Goal: Task Accomplishment & Management: Complete application form

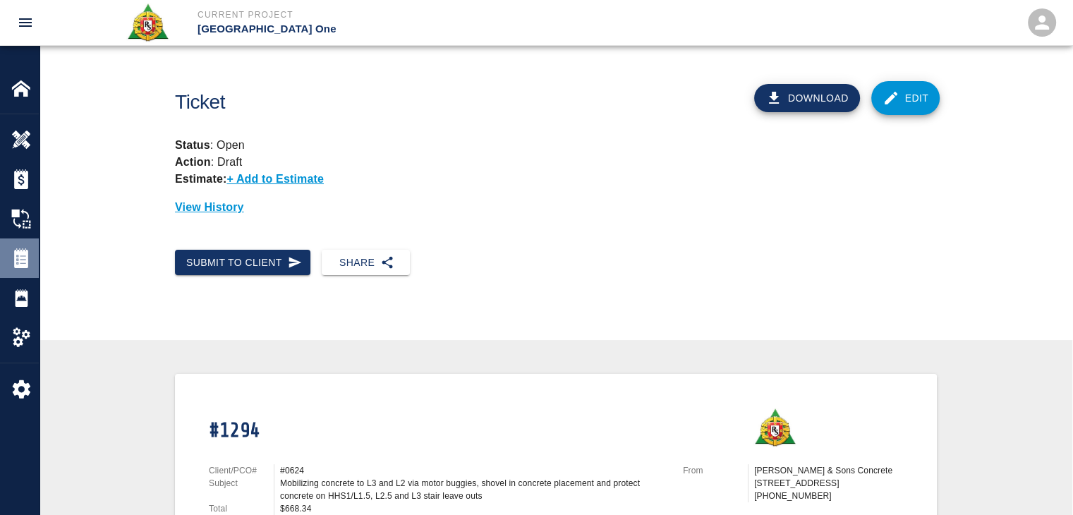
click at [28, 249] on img at bounding box center [21, 258] width 20 height 20
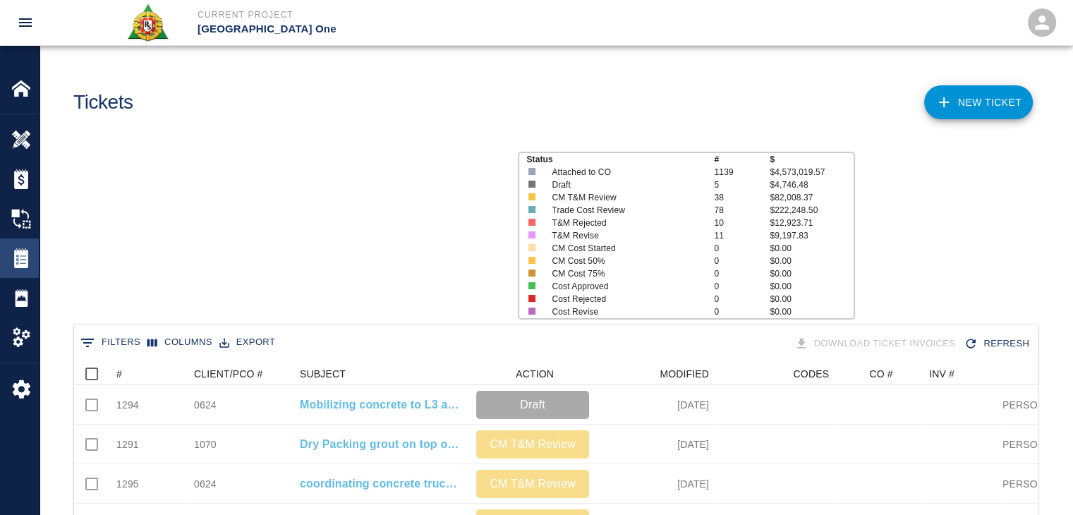
scroll to position [813, 953]
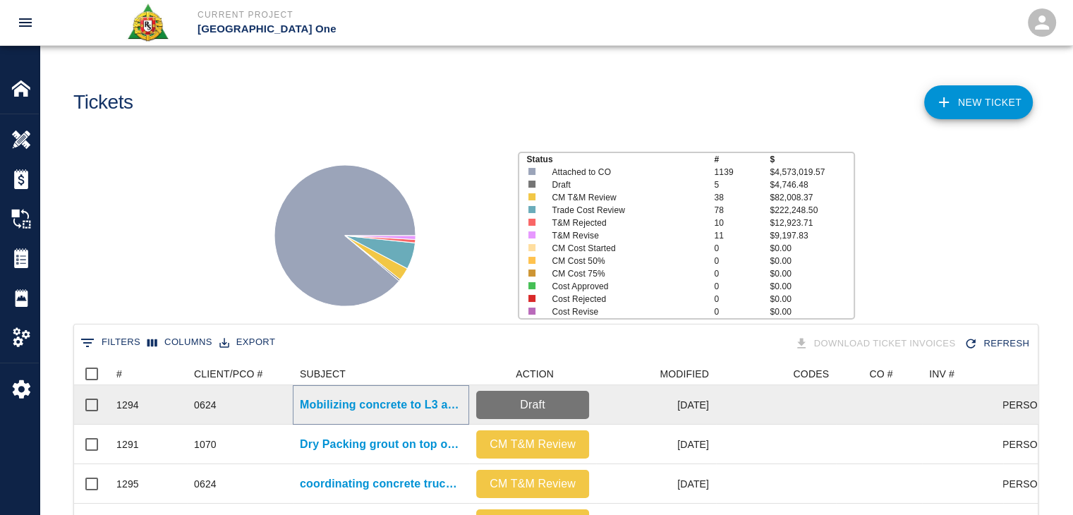
click at [317, 403] on p "Mobilizing concrete to L3 and L2 via motor buggies, shovel in concrete placemen…" at bounding box center [381, 404] width 162 height 17
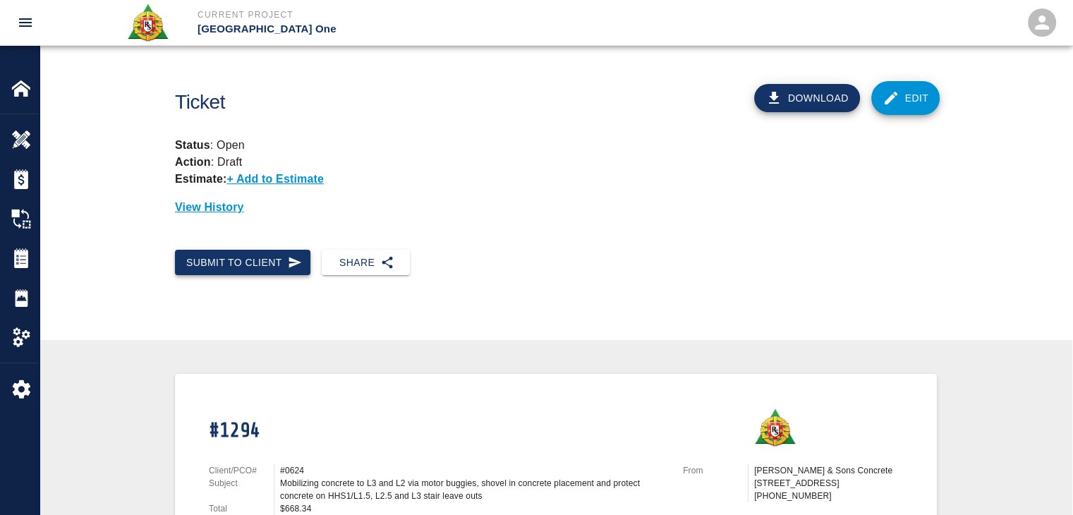
click at [285, 260] on button "Submit to Client" at bounding box center [242, 263] width 135 height 26
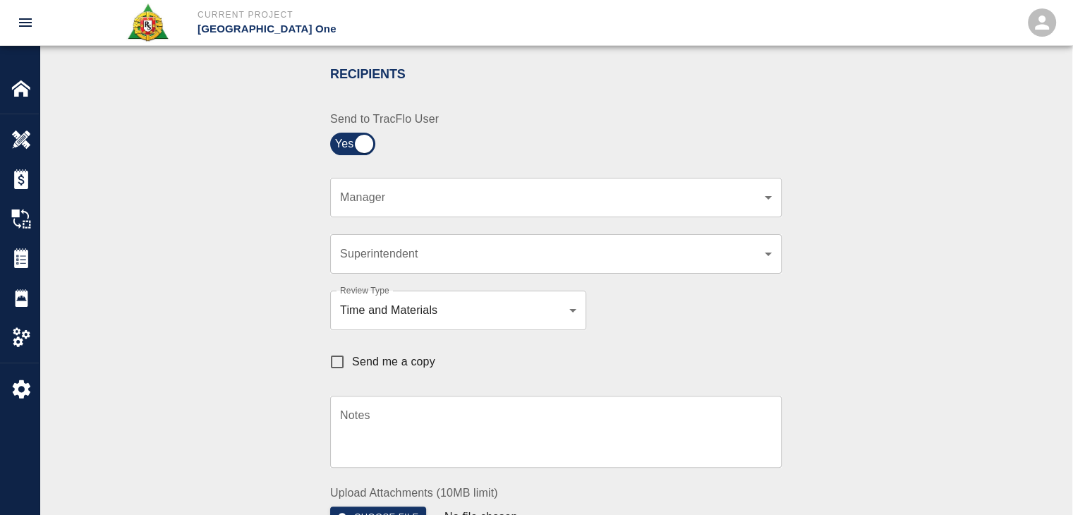
scroll to position [296, 0]
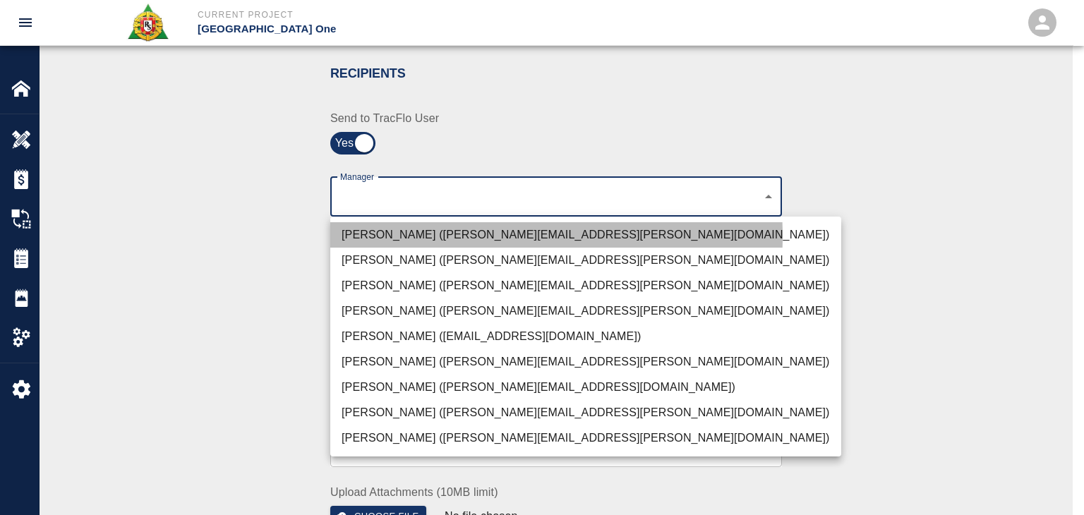
click at [395, 236] on li "[PERSON_NAME] ([PERSON_NAME][EMAIL_ADDRESS][PERSON_NAME][DOMAIN_NAME])" at bounding box center [585, 234] width 511 height 25
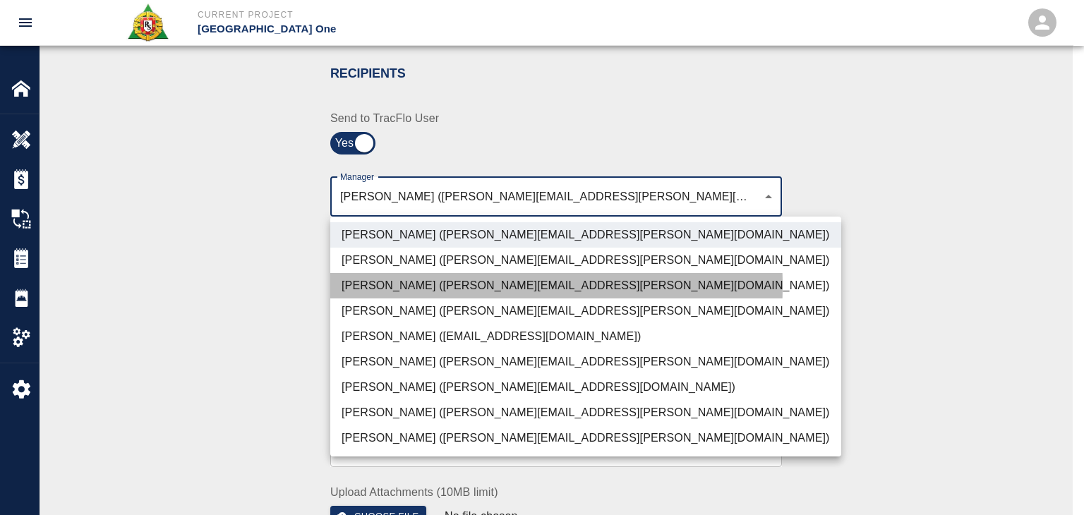
click at [378, 286] on li "[PERSON_NAME] ([PERSON_NAME][EMAIL_ADDRESS][PERSON_NAME][DOMAIN_NAME])" at bounding box center [585, 285] width 511 height 25
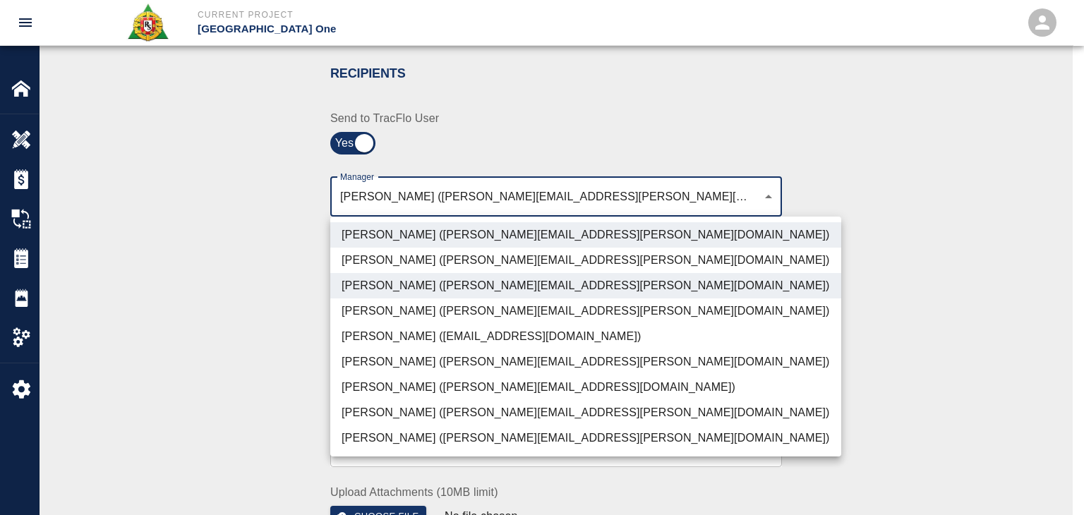
click at [394, 378] on li "[PERSON_NAME] ([PERSON_NAME][EMAIL_ADDRESS][DOMAIN_NAME])" at bounding box center [585, 387] width 511 height 25
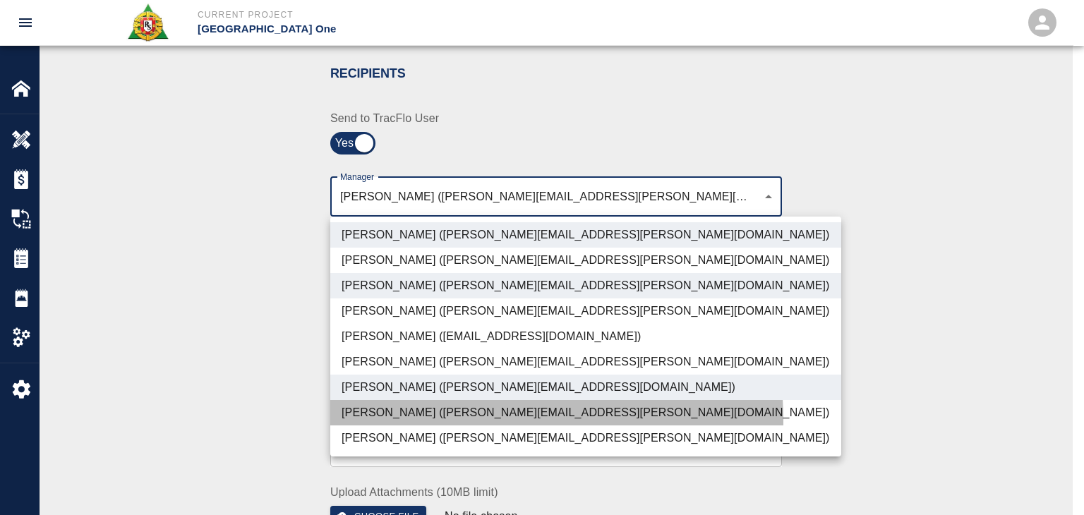
click at [424, 421] on li "[PERSON_NAME] ([PERSON_NAME][EMAIL_ADDRESS][PERSON_NAME][DOMAIN_NAME])" at bounding box center [585, 412] width 511 height 25
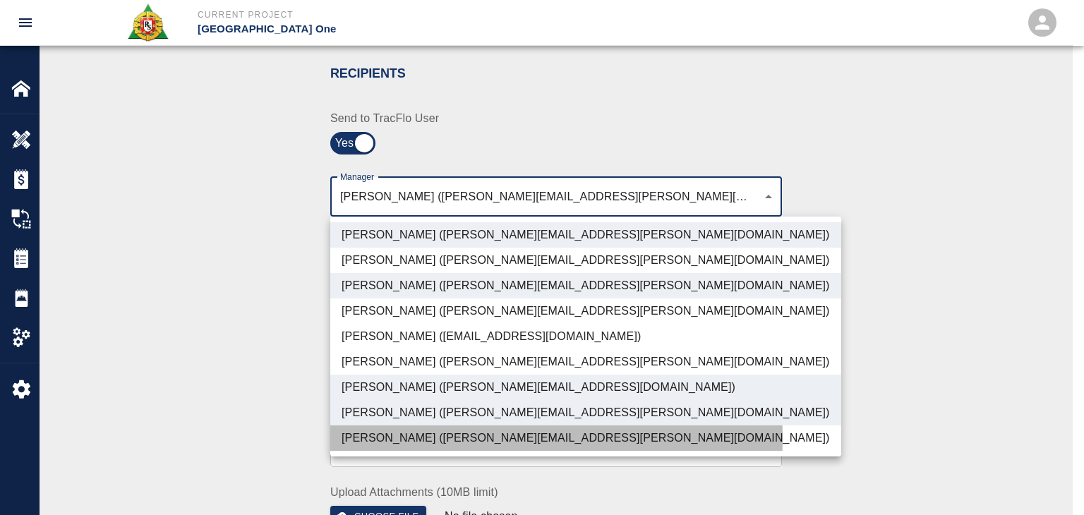
click at [406, 438] on li "[PERSON_NAME] ([PERSON_NAME][EMAIL_ADDRESS][PERSON_NAME][DOMAIN_NAME])" at bounding box center [585, 437] width 511 height 25
type input "ede96749-2565-4a65-a76c-ac2c5448e16e,69d78ca4-8a93-4c72-a988-7271956ccf0b,ad99d…"
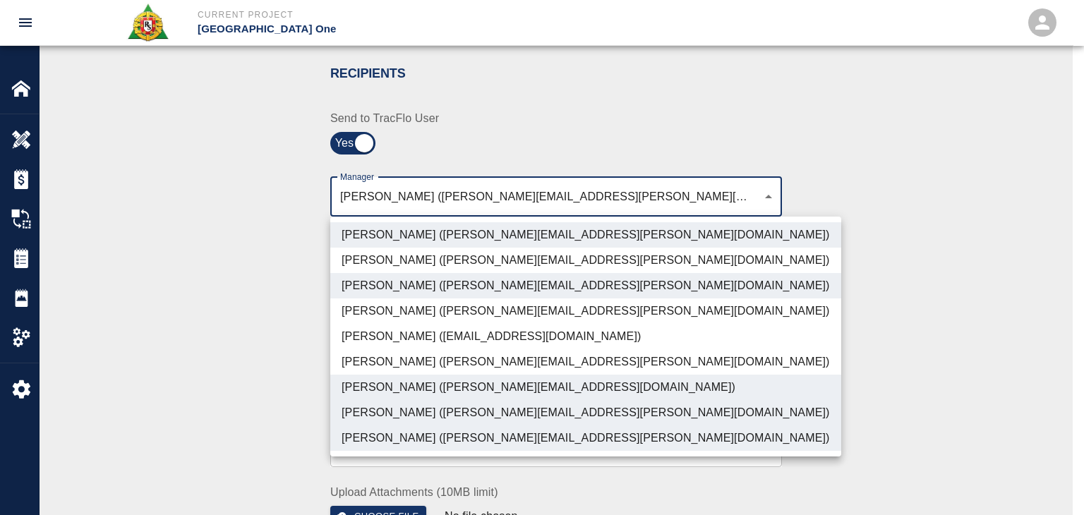
click at [265, 380] on div at bounding box center [542, 257] width 1084 height 515
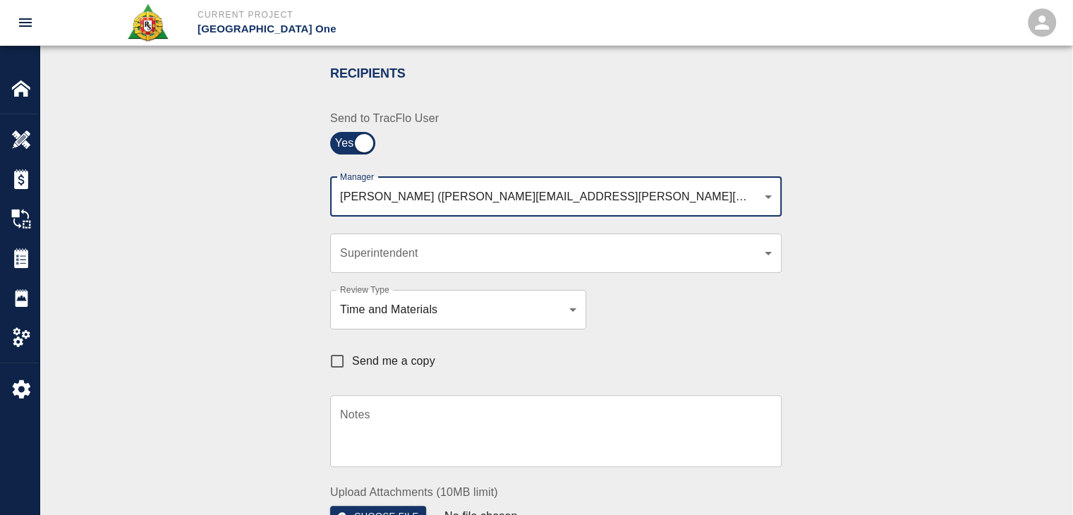
click at [359, 358] on span "Send me a copy" at bounding box center [393, 361] width 83 height 17
click at [352, 358] on input "Send me a copy" at bounding box center [337, 361] width 30 height 30
checkbox input "true"
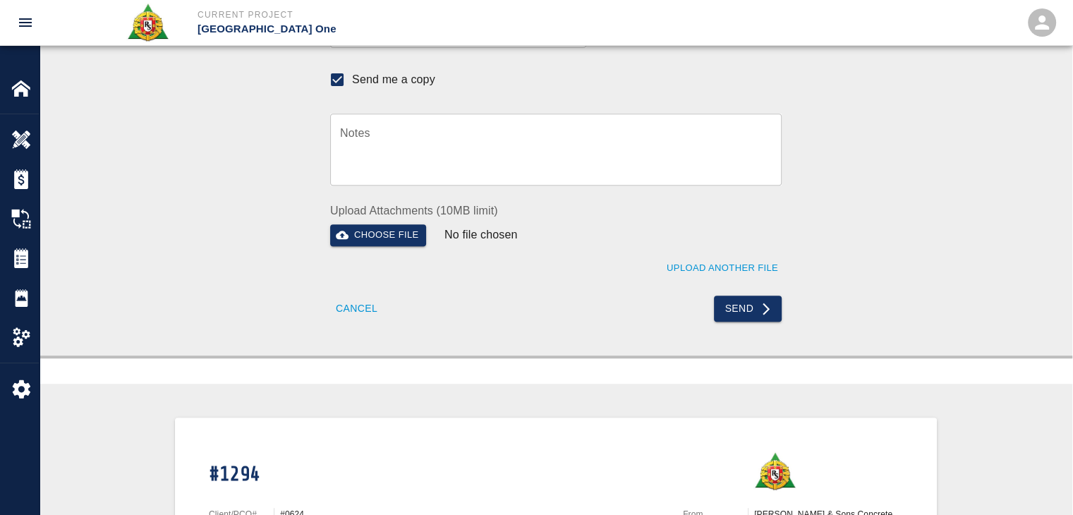
scroll to position [578, 0]
click at [738, 315] on button "Send" at bounding box center [748, 308] width 68 height 26
checkbox input "false"
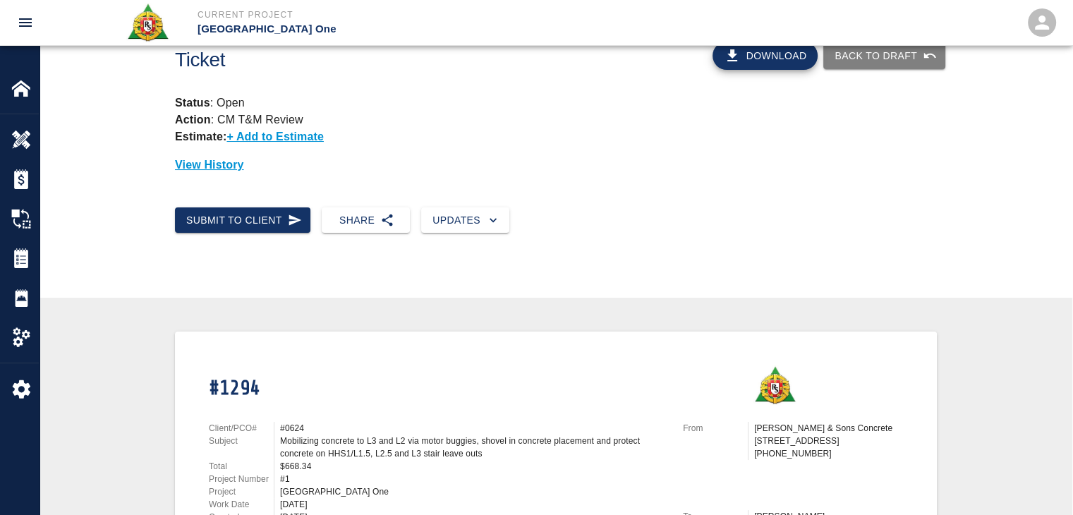
scroll to position [0, 0]
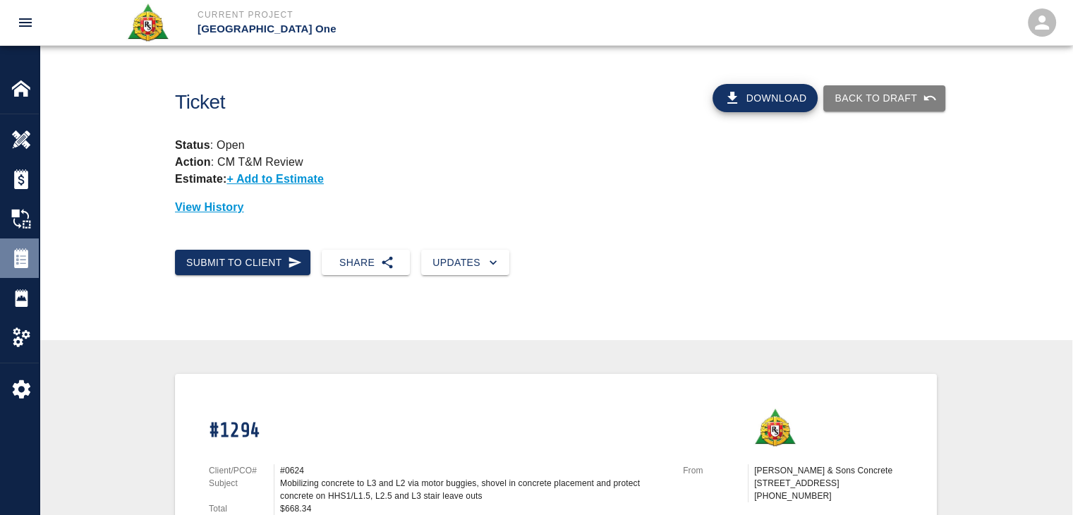
click at [31, 245] on div "Tickets" at bounding box center [19, 258] width 39 height 40
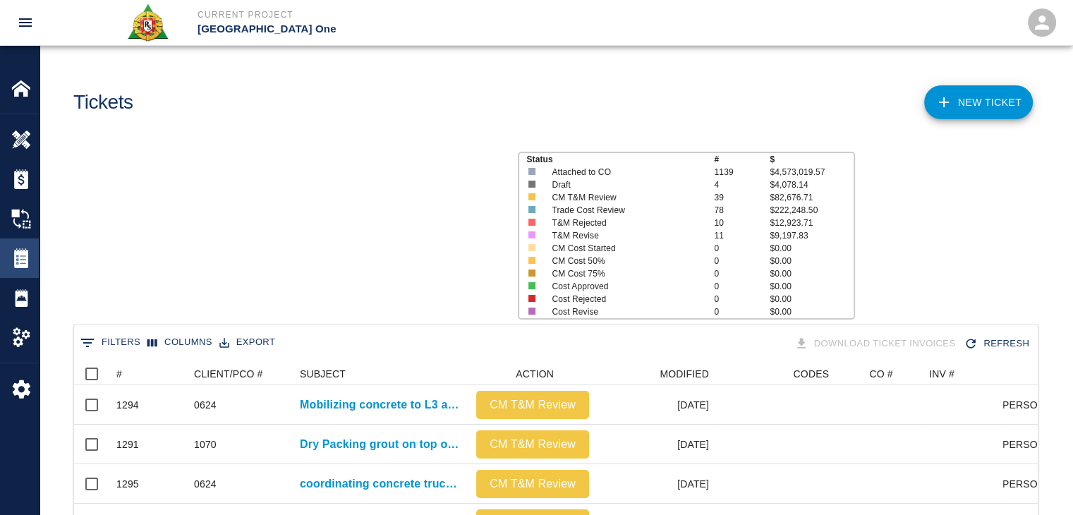
scroll to position [813, 953]
